Goal: Task Accomplishment & Management: Use online tool/utility

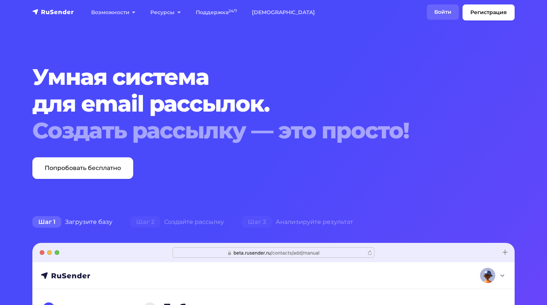
click at [439, 14] on link "Войти" at bounding box center [443, 11] width 32 height 15
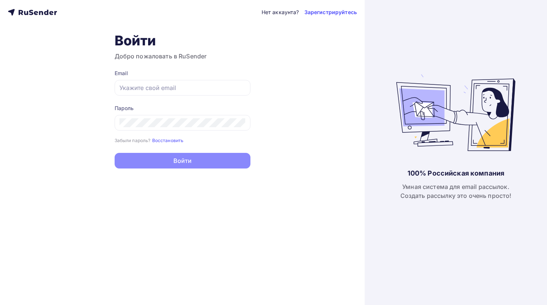
type input "[EMAIL_ADDRESS][DOMAIN_NAME]"
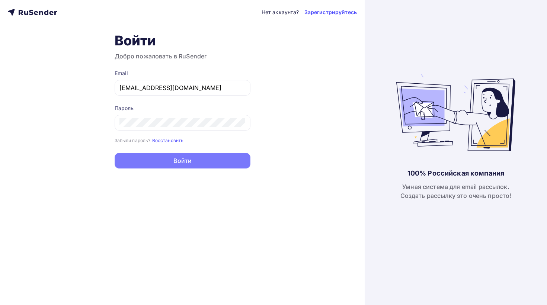
click at [185, 163] on button "Войти" at bounding box center [183, 161] width 136 height 16
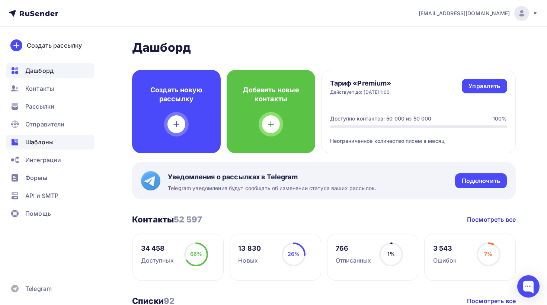
click at [60, 145] on div "Шаблоны" at bounding box center [50, 142] width 89 height 15
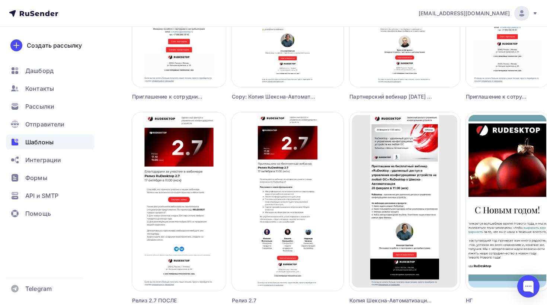
scroll to position [473, 0]
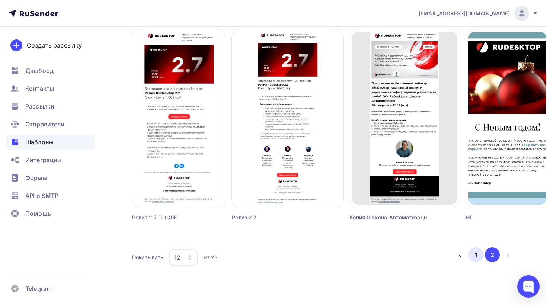
click at [475, 254] on button "1" at bounding box center [475, 254] width 15 height 15
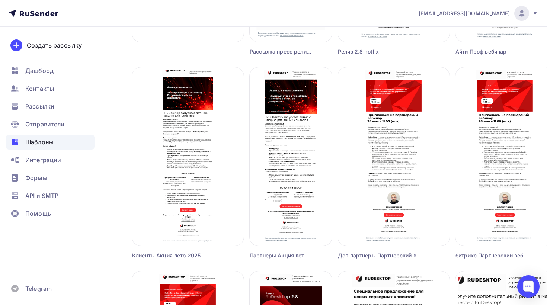
scroll to position [0, 0]
